Goal: Check status

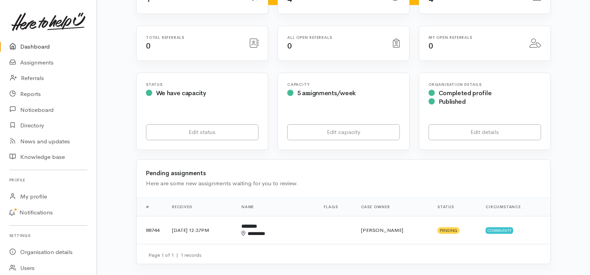
scroll to position [121, 0]
click at [214, 216] on td "12 Sep 2025, 12:37PM" at bounding box center [201, 230] width 70 height 28
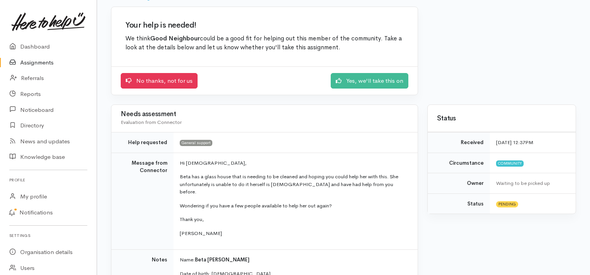
scroll to position [61, 0]
drag, startPoint x: 196, startPoint y: 250, endPoint x: 217, endPoint y: 251, distance: 21.4
click at [217, 256] on p "Name: Beta Dix" at bounding box center [294, 260] width 229 height 8
